Goal: Information Seeking & Learning: Check status

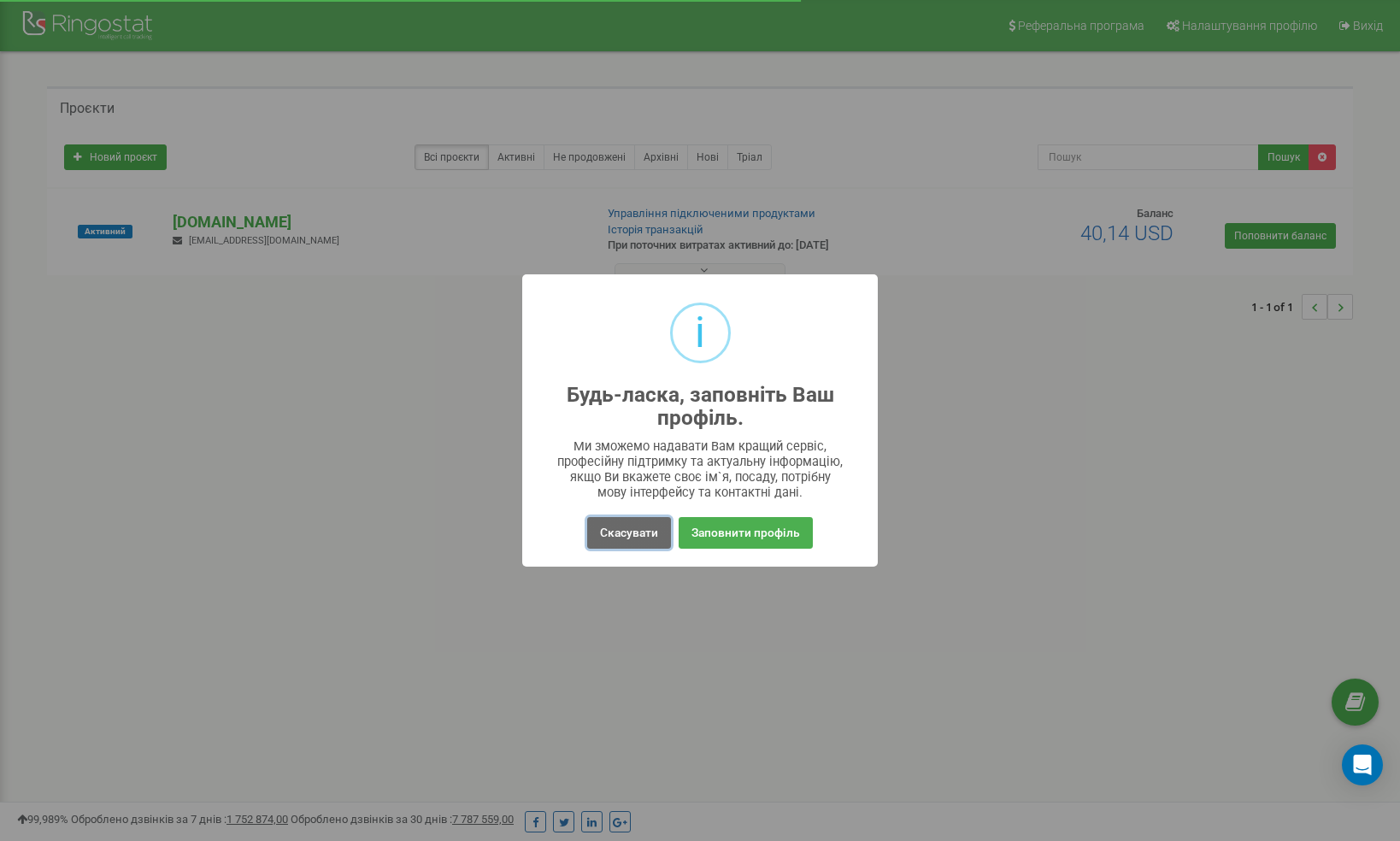
click at [611, 532] on button "Скасувати" at bounding box center [629, 533] width 84 height 32
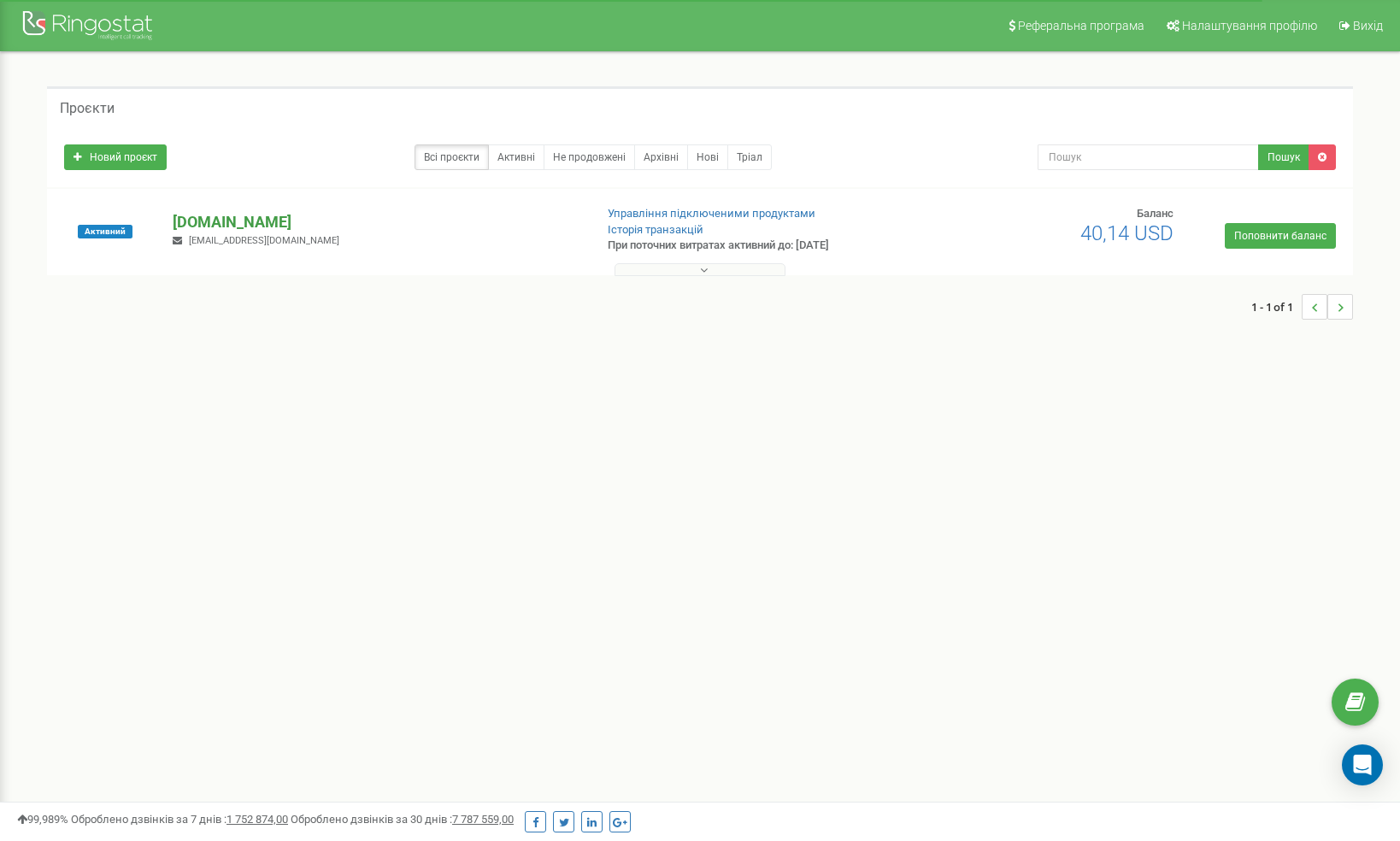
click at [242, 224] on p "[DOMAIN_NAME]" at bounding box center [376, 221] width 406 height 22
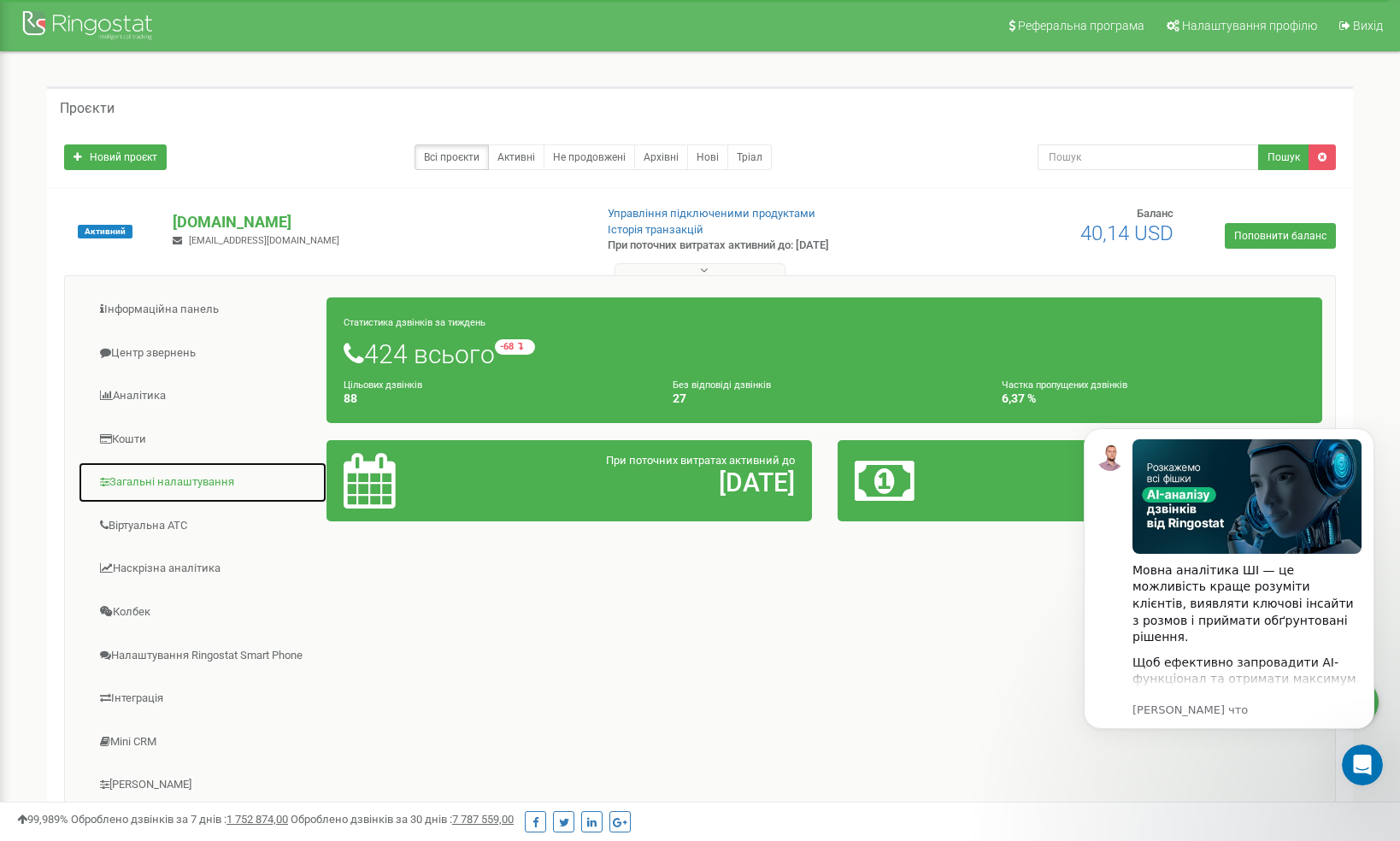
click at [173, 479] on link "Загальні налаштування" at bounding box center [202, 483] width 249 height 42
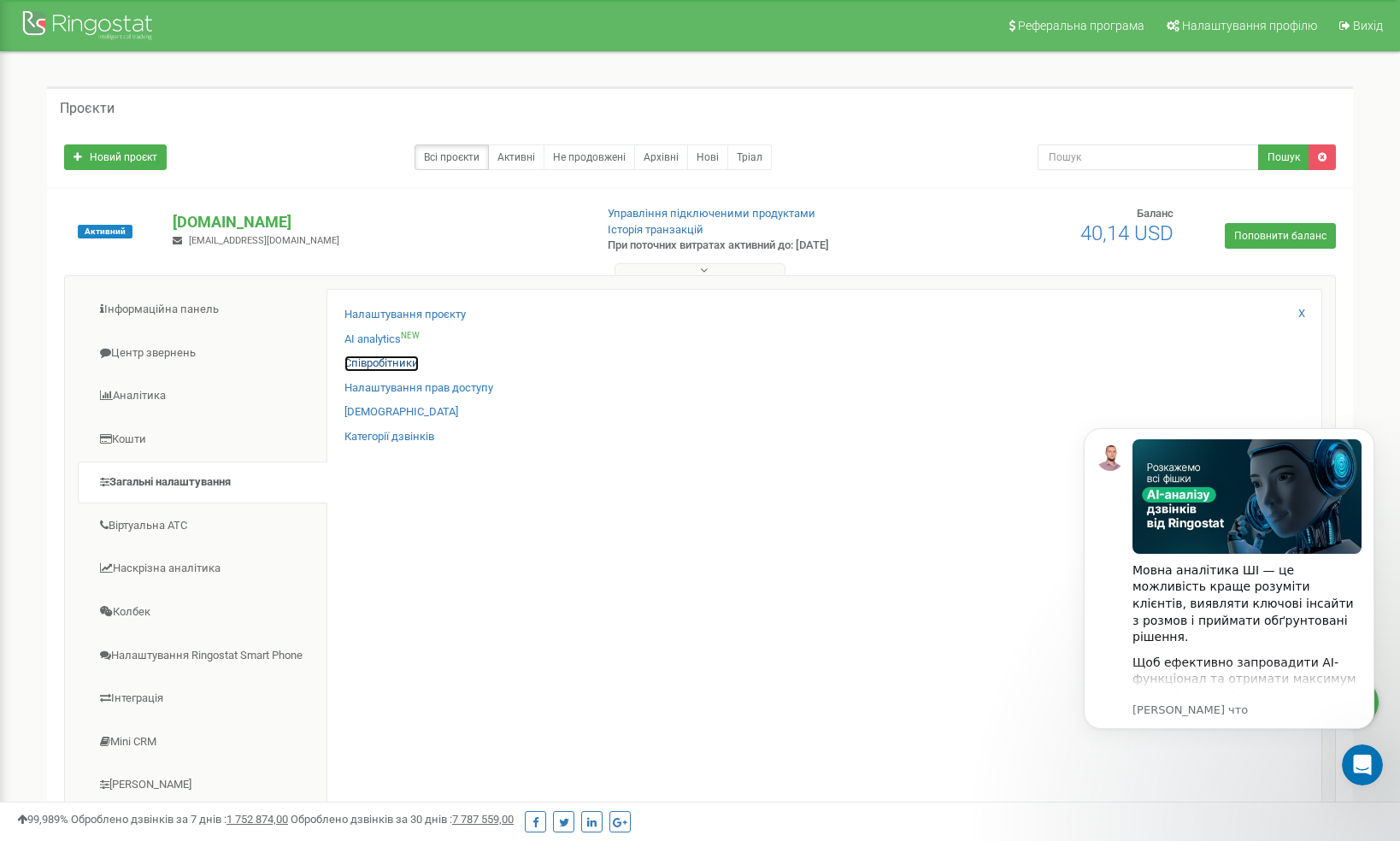
click at [355, 368] on link "Співробітники" at bounding box center [382, 363] width 74 height 16
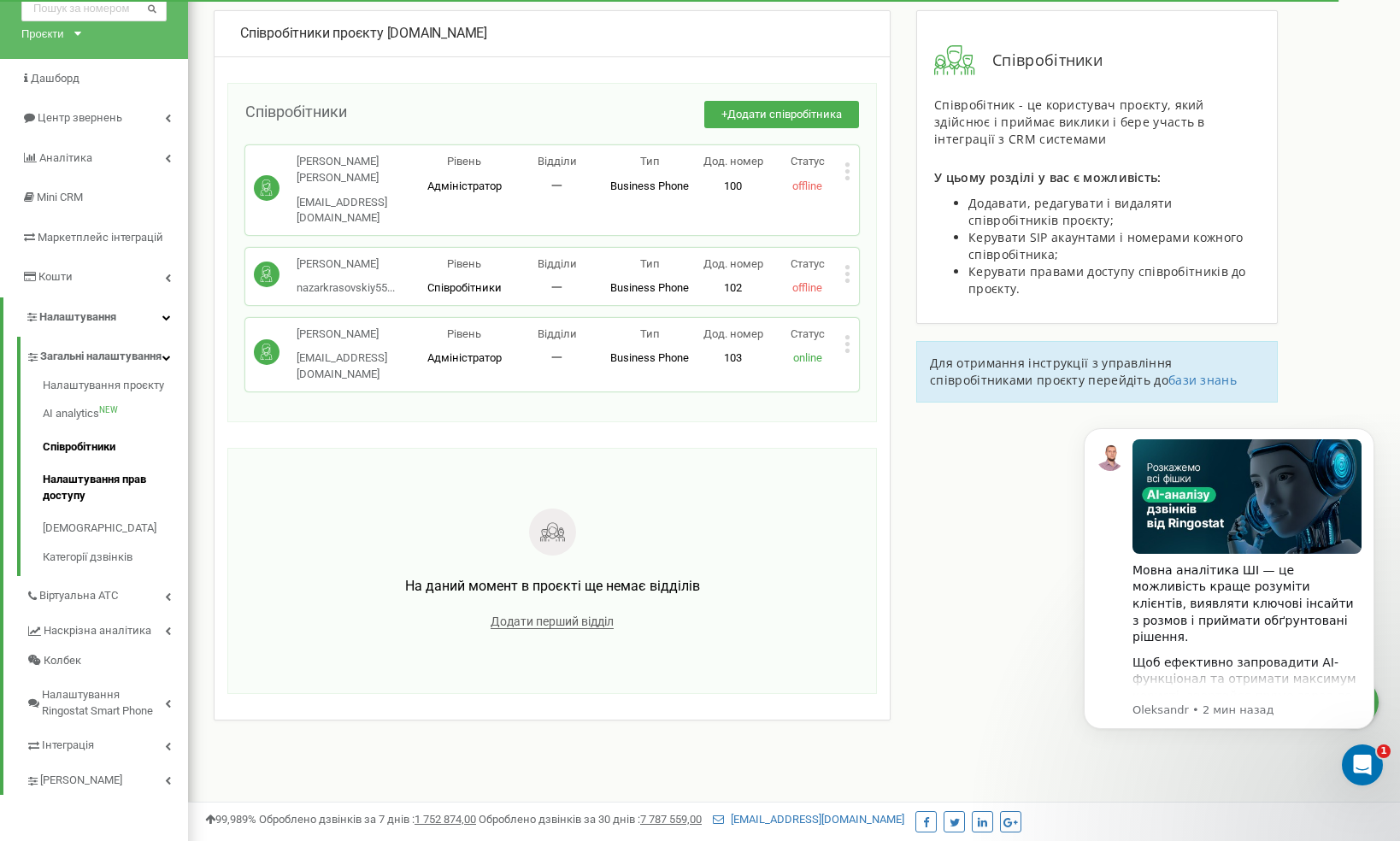
scroll to position [102, 0]
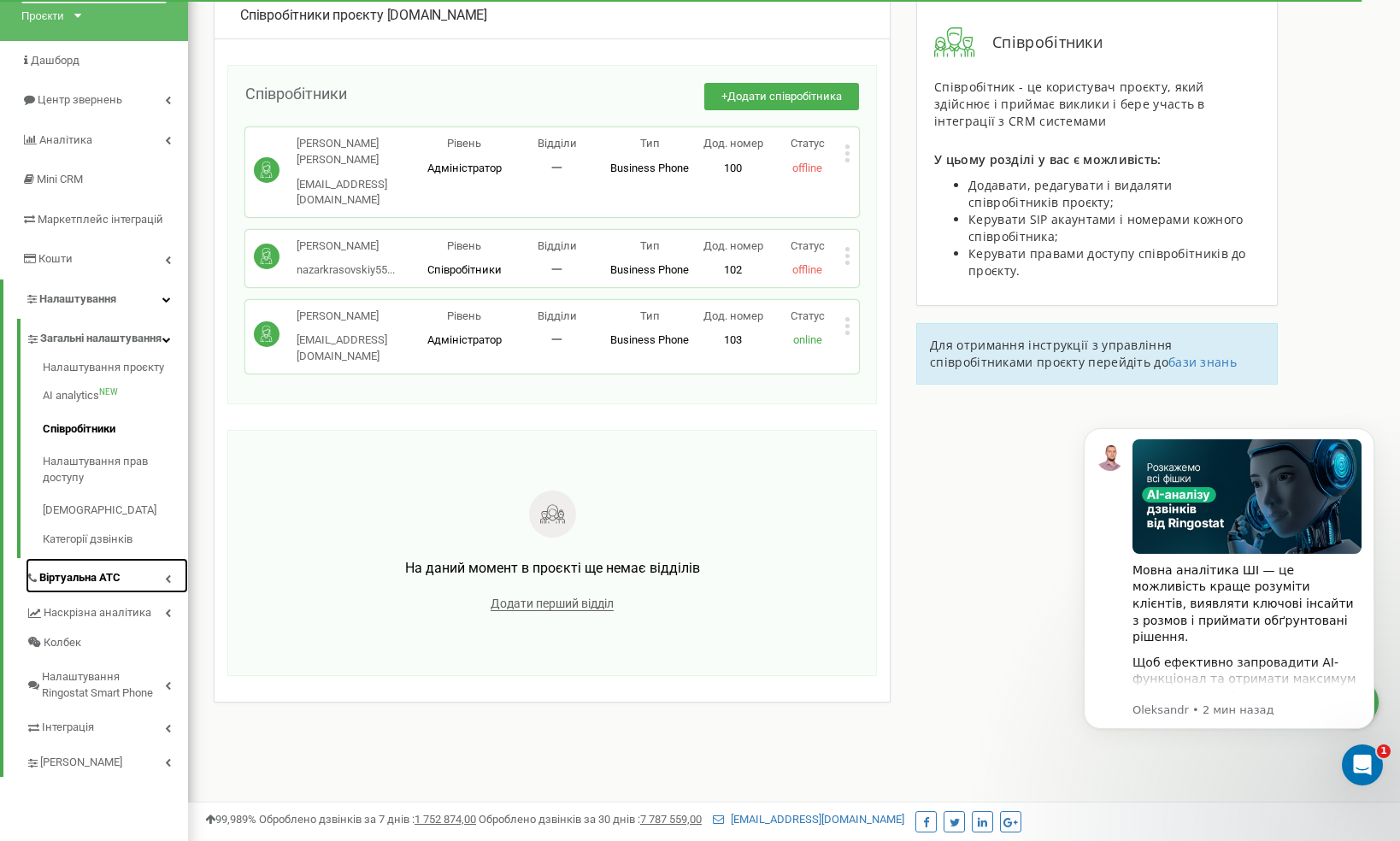
click at [155, 591] on link "Віртуальна АТС" at bounding box center [107, 576] width 162 height 35
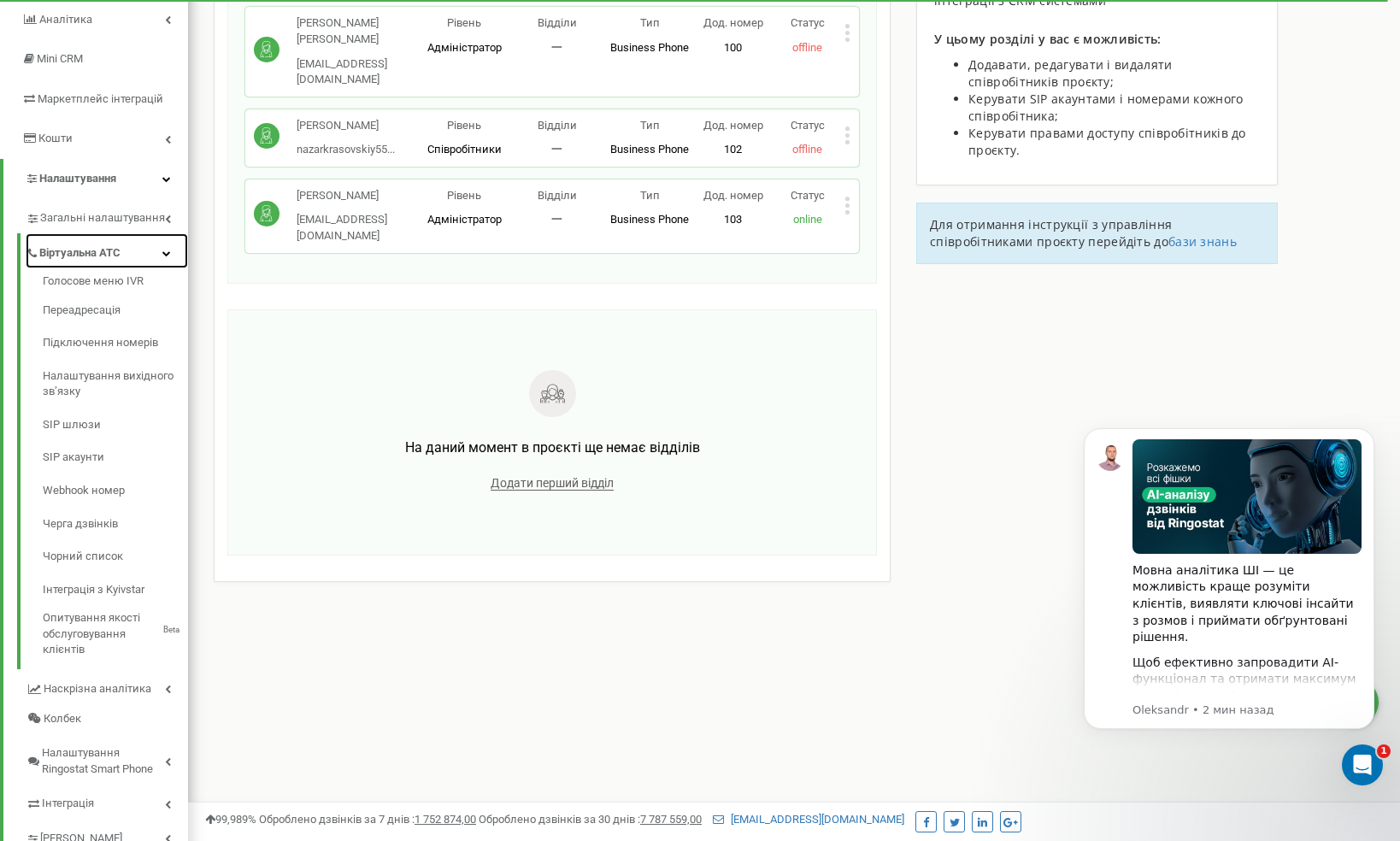
scroll to position [278, 0]
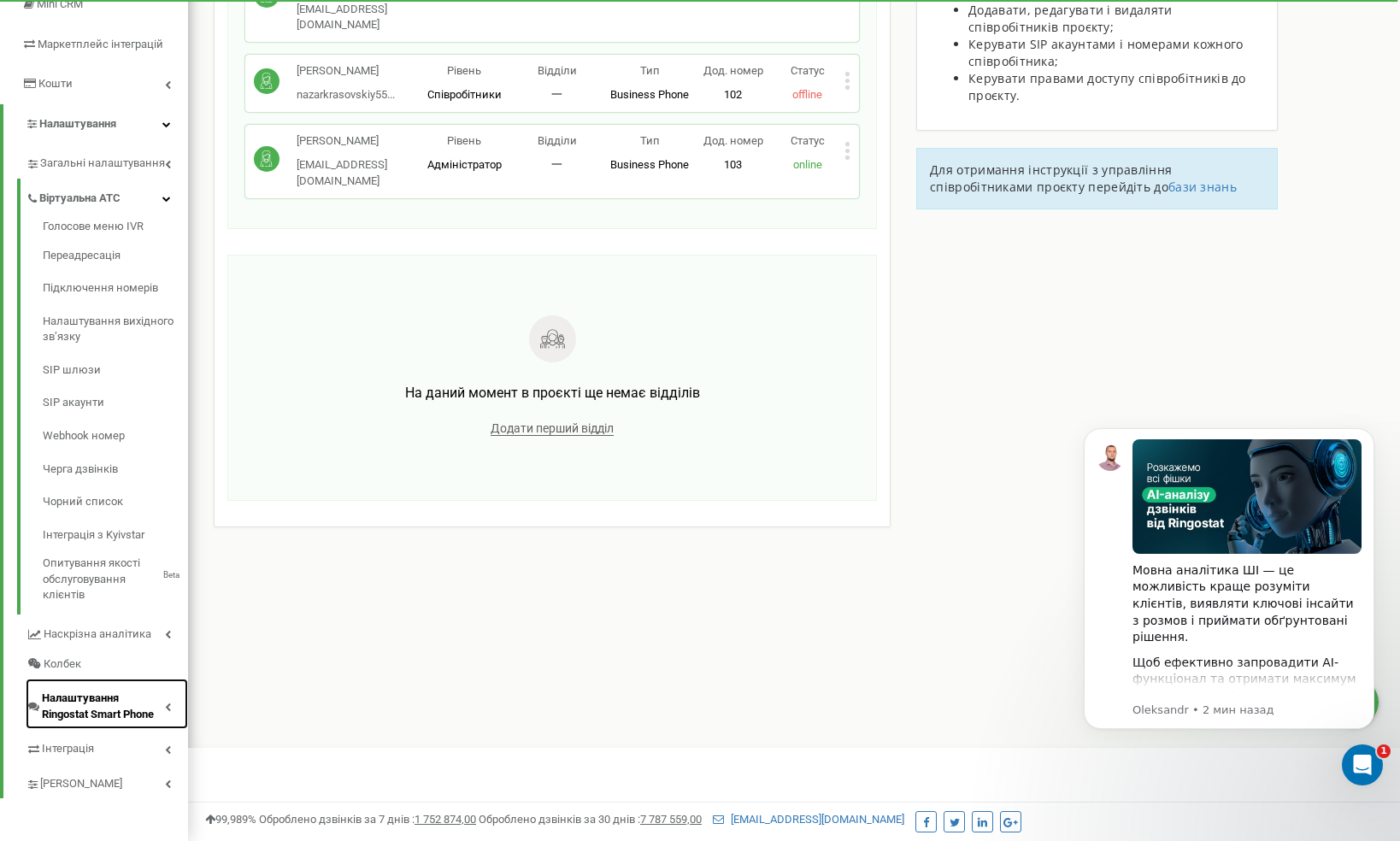
click at [169, 713] on link "Налаштування Ringostat Smart Phone" at bounding box center [107, 703] width 162 height 50
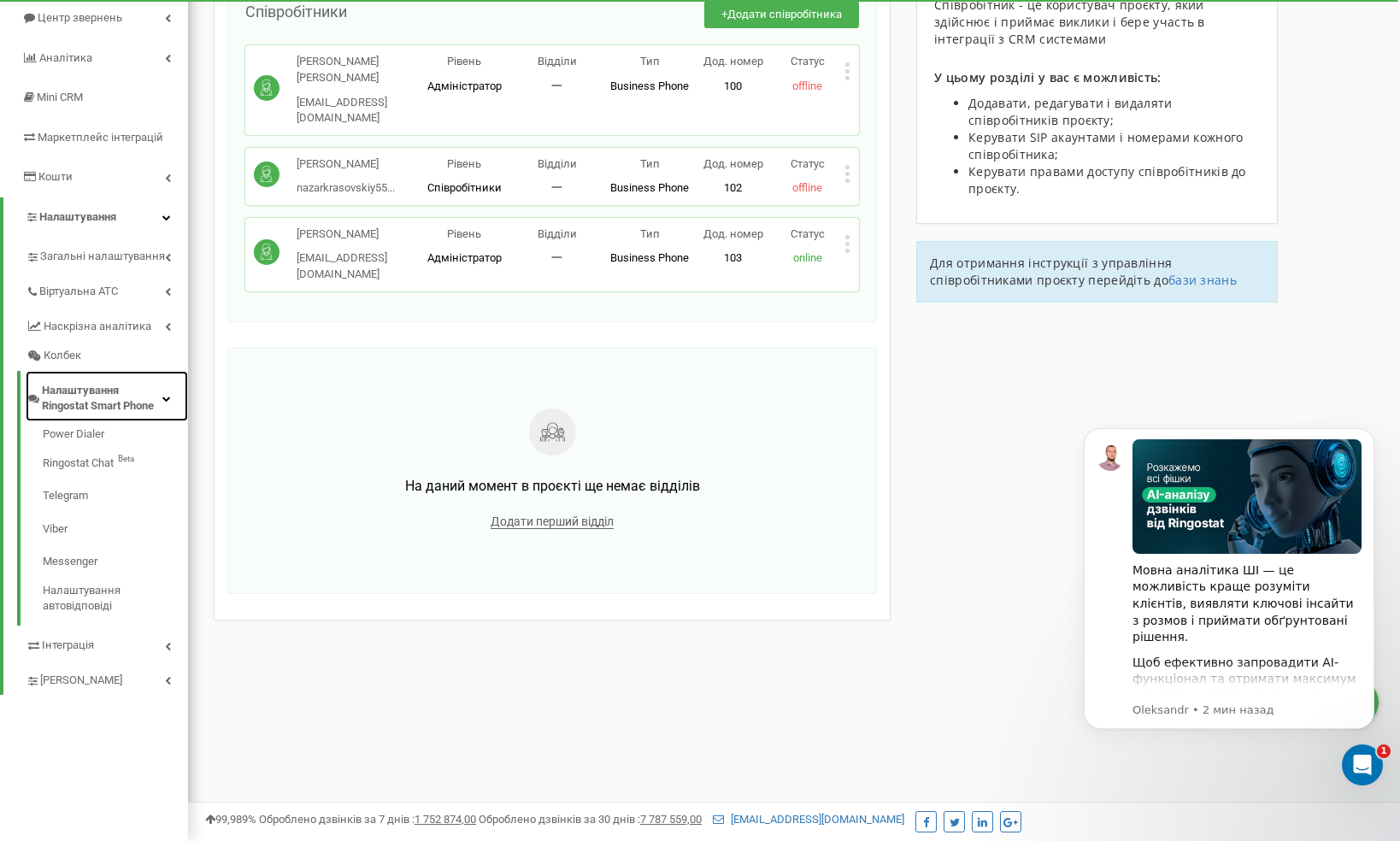
scroll to position [184, 0]
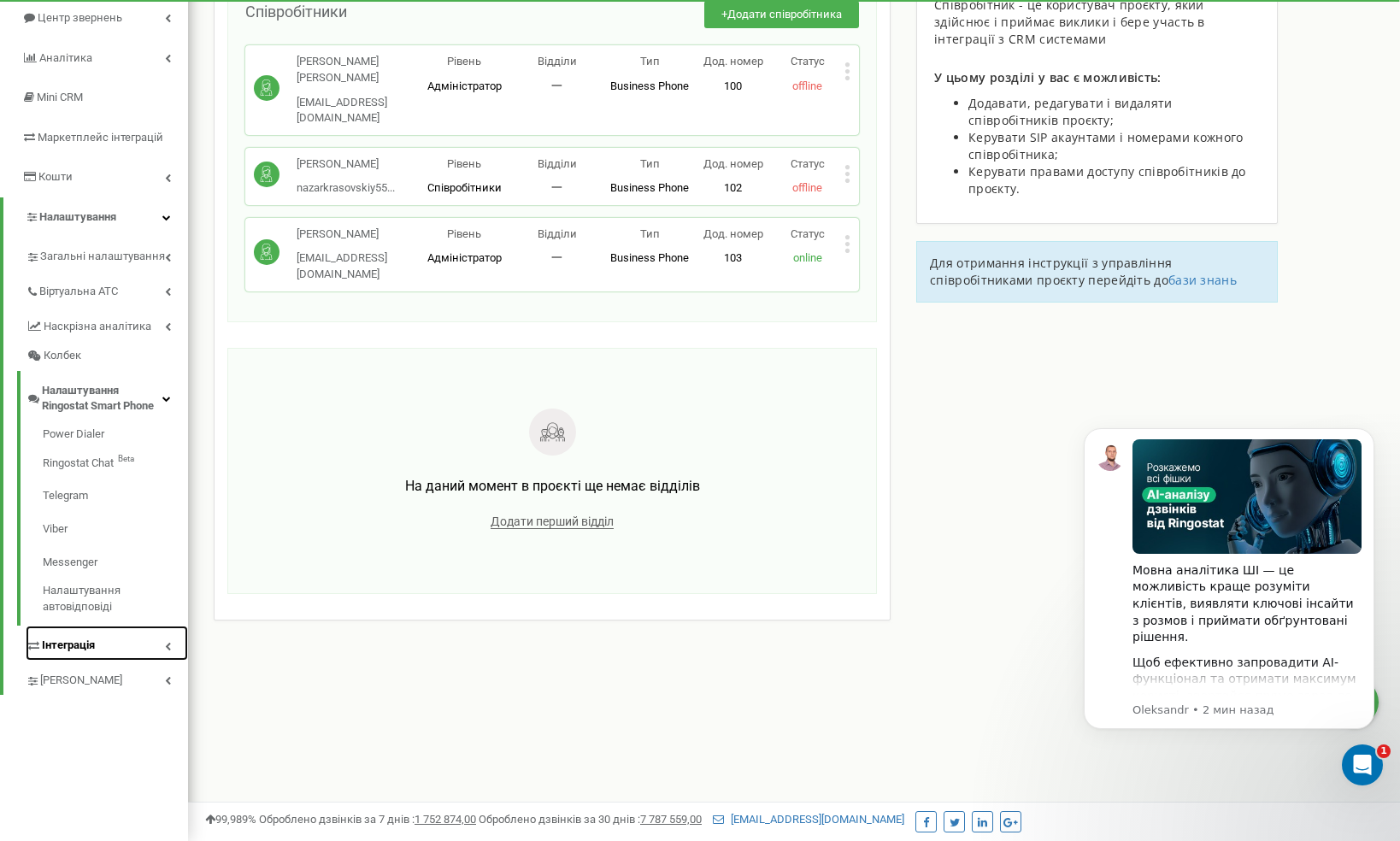
click at [172, 640] on link "Інтеграція" at bounding box center [107, 644] width 162 height 35
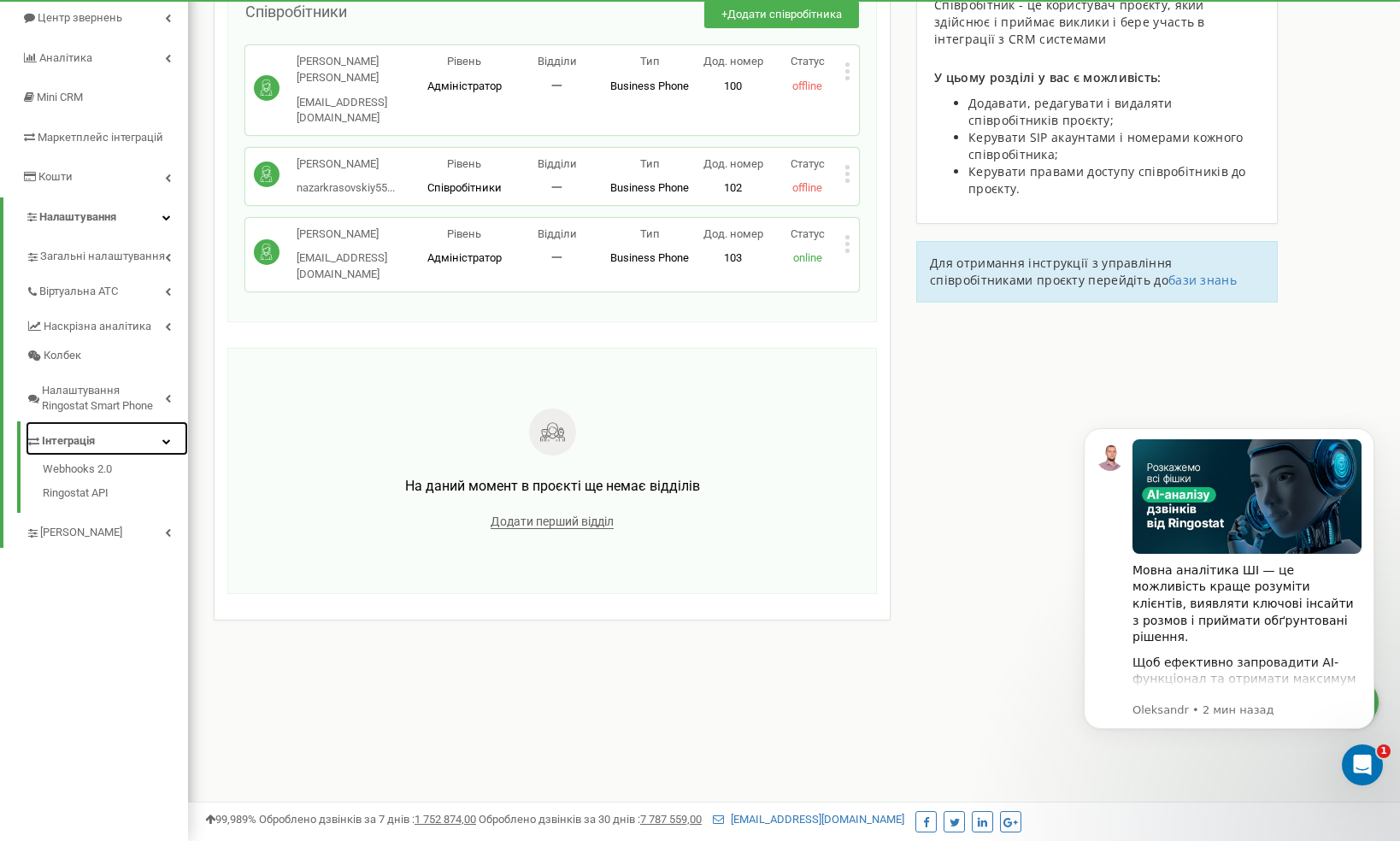
scroll to position [0, 0]
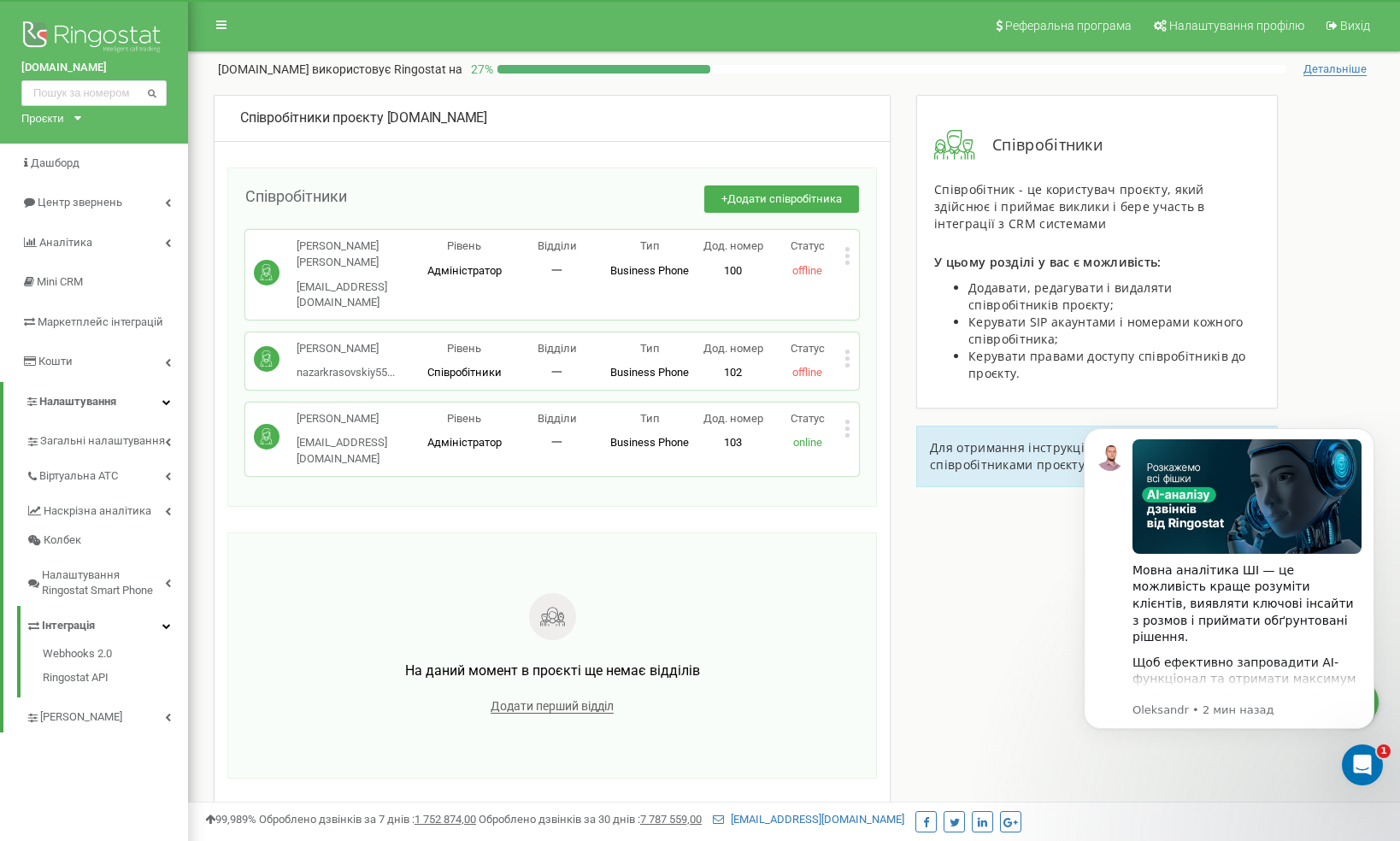
click at [844, 341] on div "Статус offline" at bounding box center [807, 361] width 74 height 41
click at [849, 350] on icon at bounding box center [847, 359] width 6 height 18
click at [899, 380] on span "Редагувати" at bounding box center [902, 385] width 68 height 11
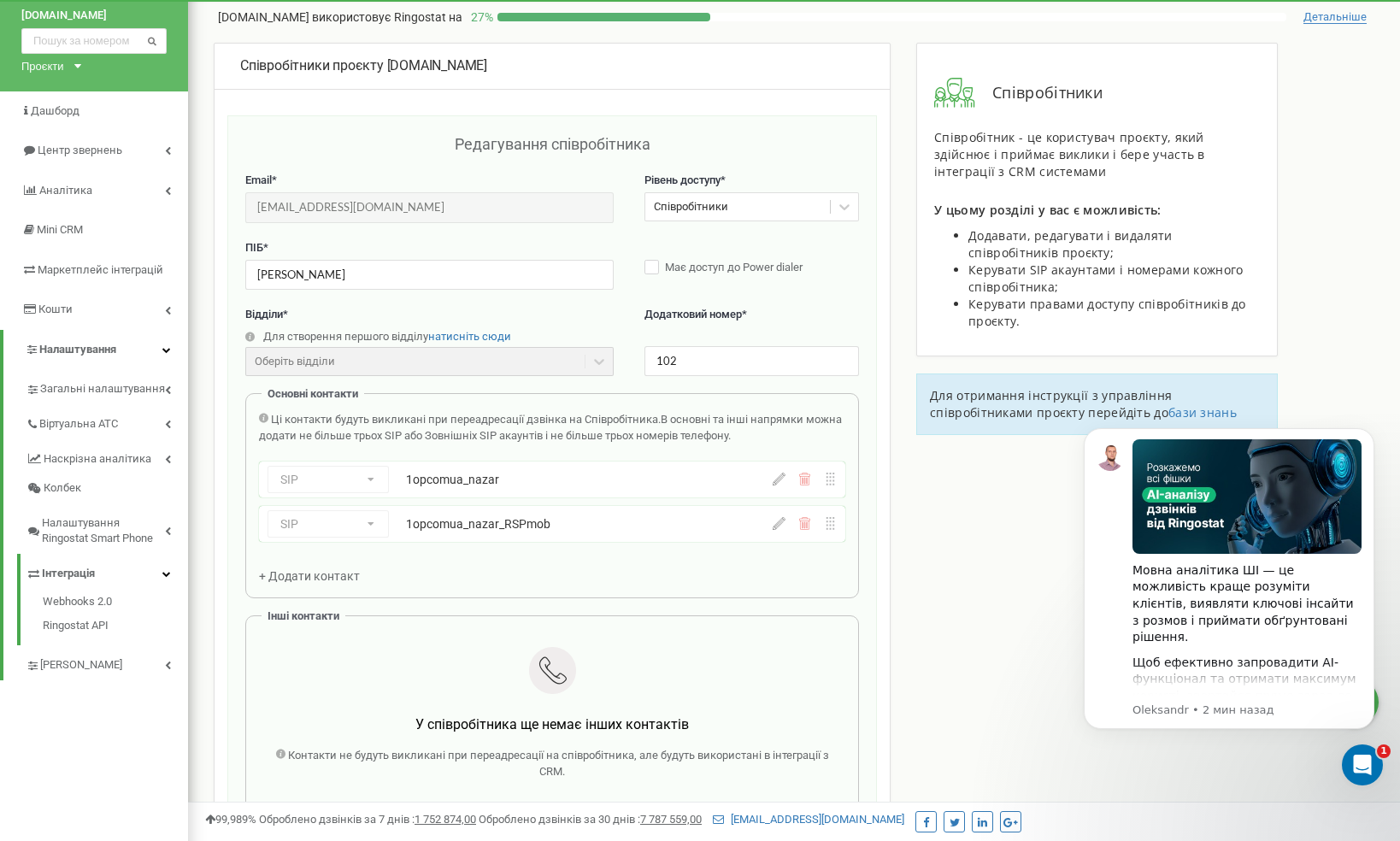
scroll to position [42, 0]
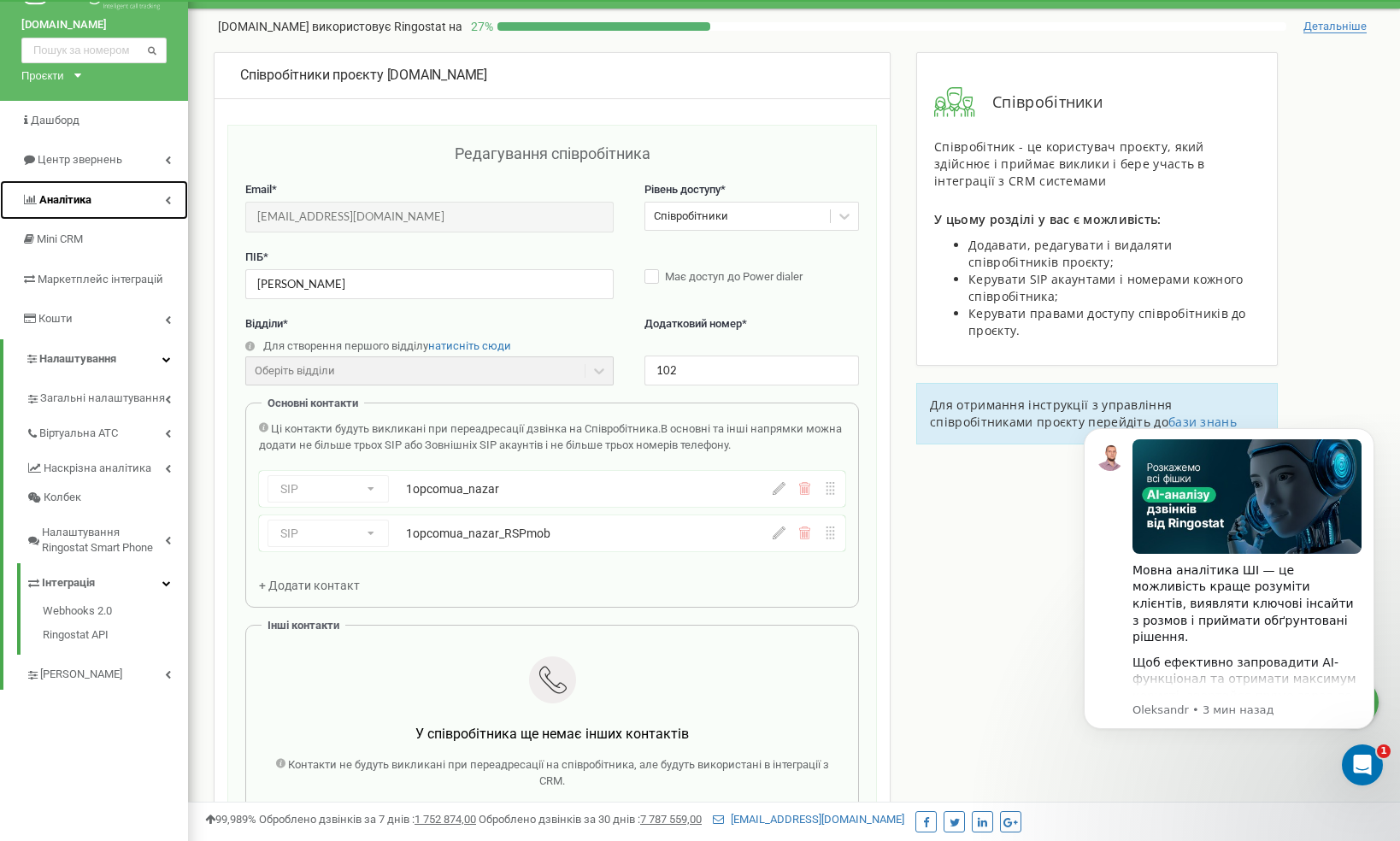
click at [115, 212] on link "Аналiтика" at bounding box center [93, 201] width 188 height 41
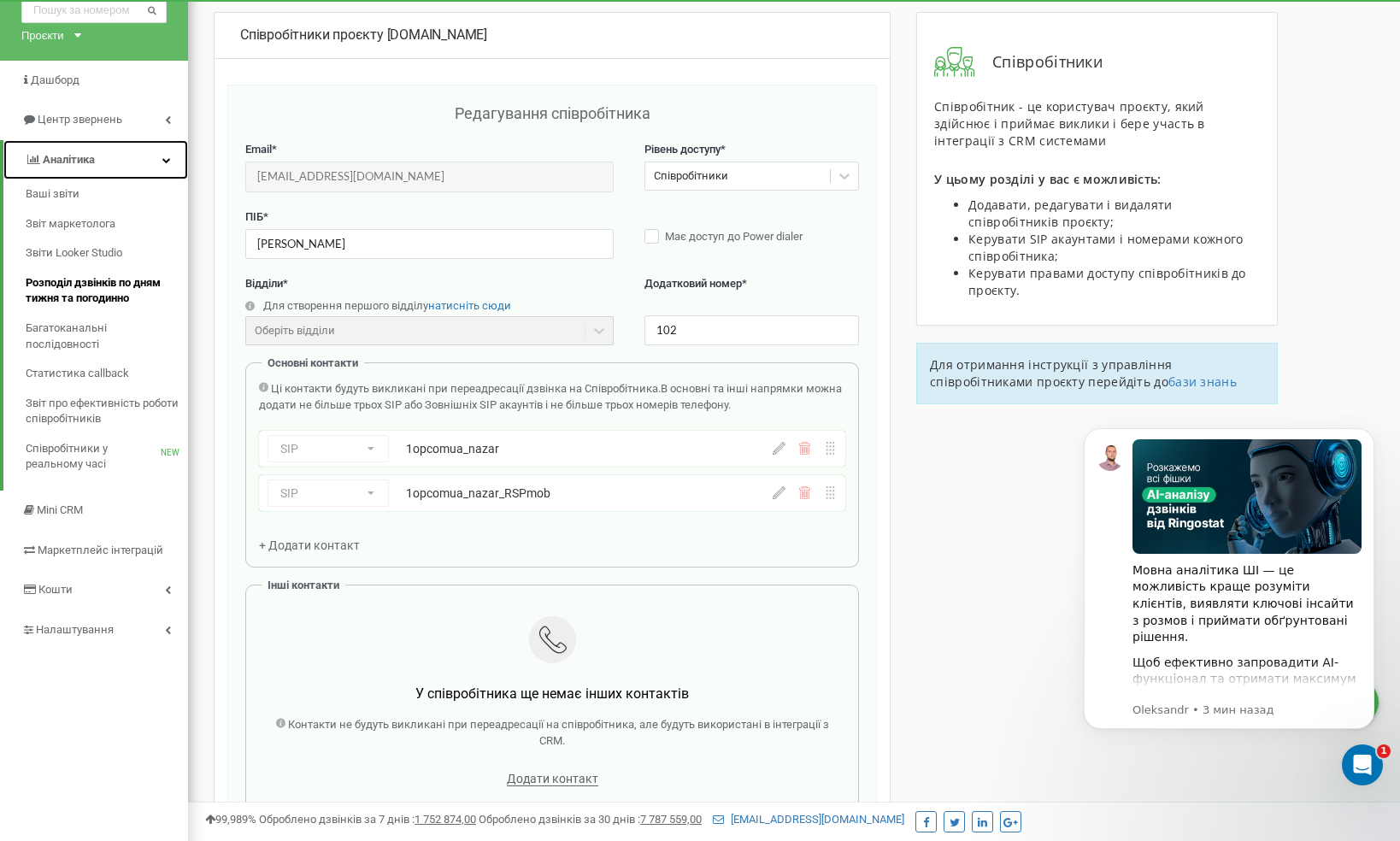
scroll to position [81, 0]
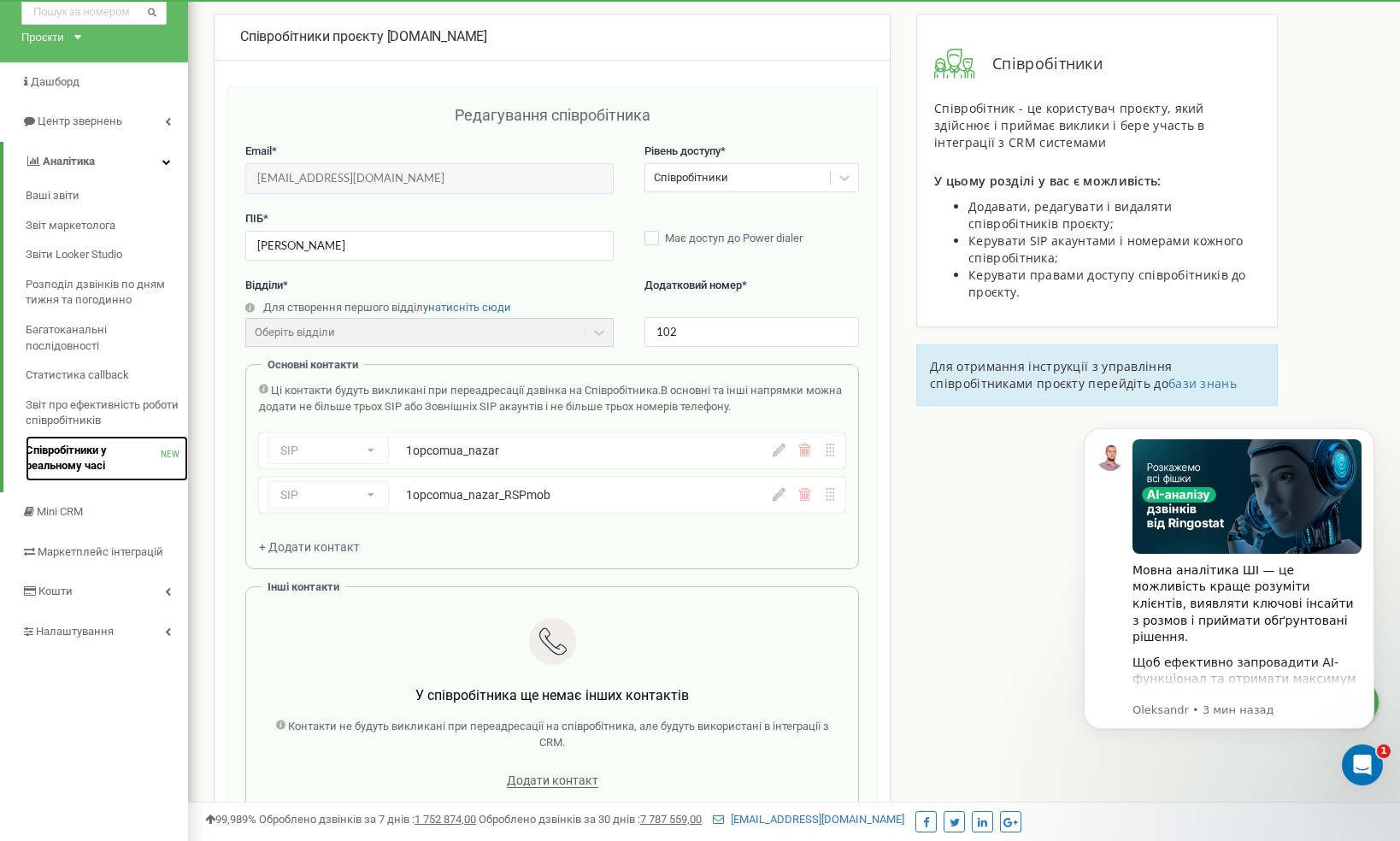
click at [99, 465] on span "Співробітники у реальному часі" at bounding box center [93, 458] width 135 height 32
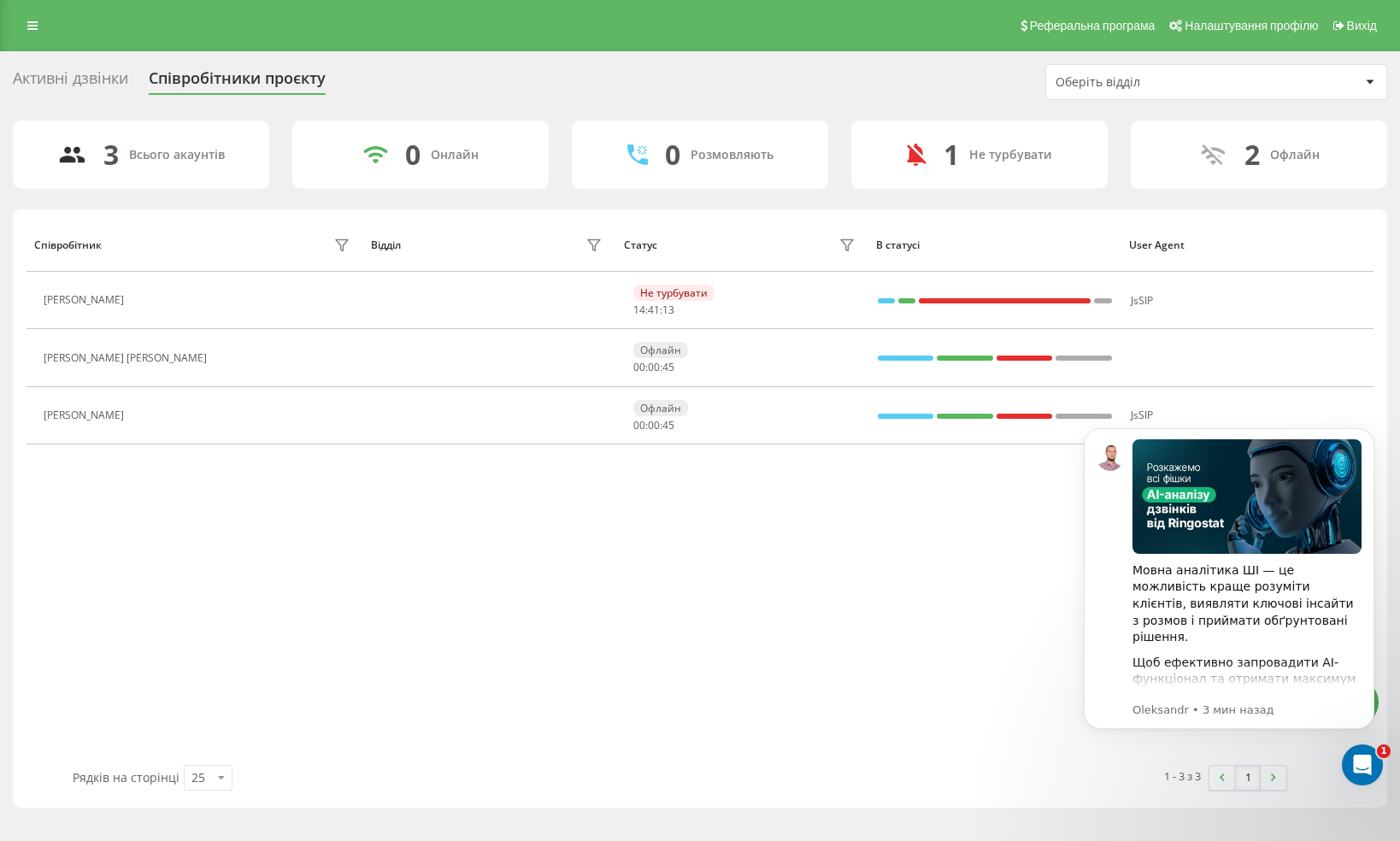
click at [108, 71] on div "Активні дзвінки" at bounding box center [71, 83] width 115 height 26
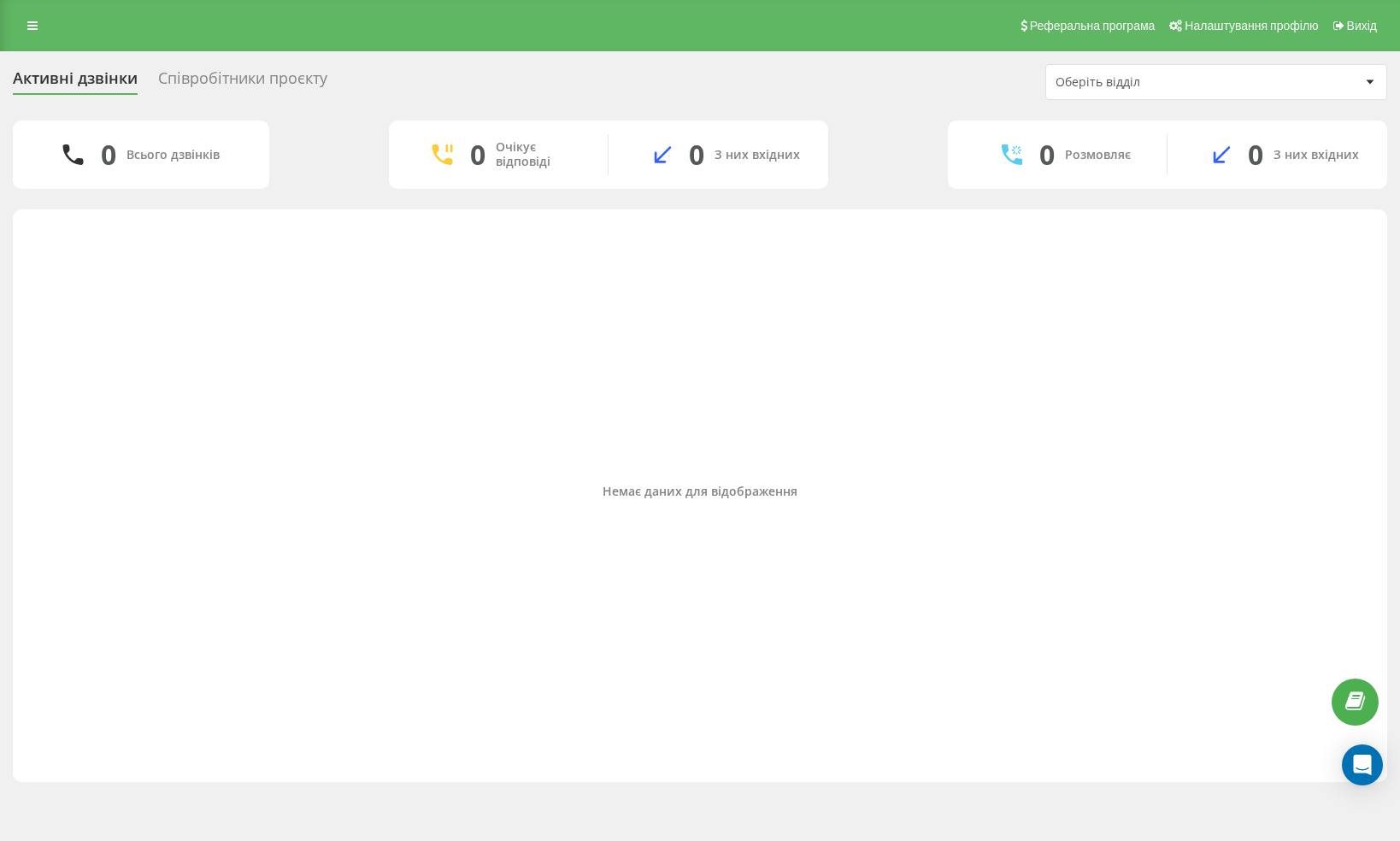
click at [212, 76] on div "Співробітники проєкту" at bounding box center [242, 83] width 169 height 26
